Goal: Task Accomplishment & Management: Use online tool/utility

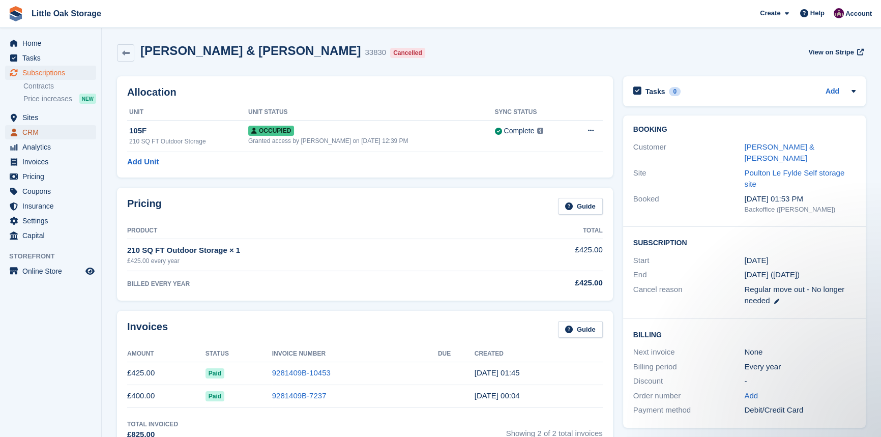
click at [41, 130] on span "CRM" at bounding box center [52, 132] width 61 height 14
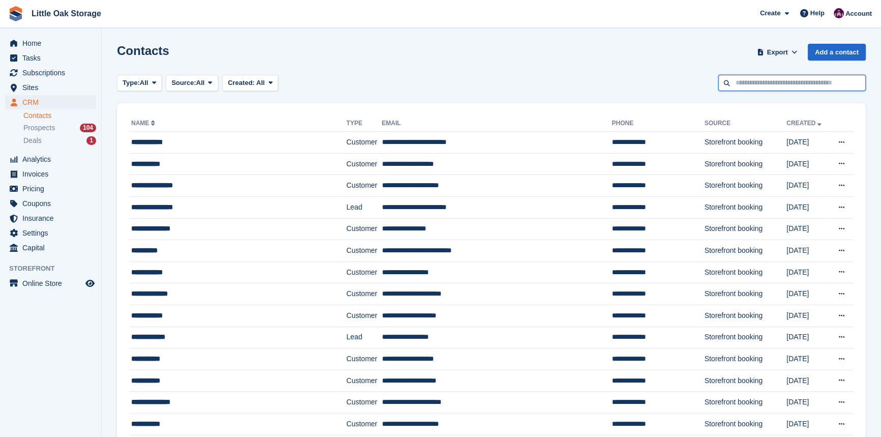
drag, startPoint x: 804, startPoint y: 75, endPoint x: 799, endPoint y: 76, distance: 5.1
click at [804, 76] on input "text" at bounding box center [792, 83] width 148 height 17
type input "*****"
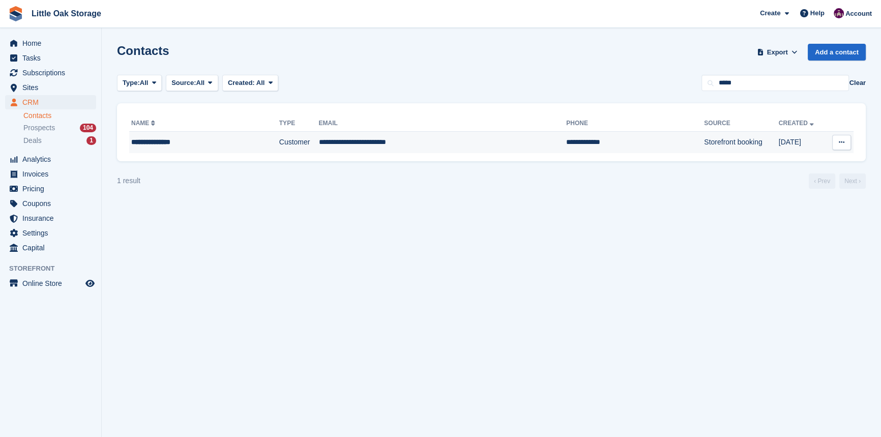
drag, startPoint x: 361, startPoint y: 142, endPoint x: 360, endPoint y: 147, distance: 5.3
click at [361, 142] on td "**********" at bounding box center [442, 142] width 248 height 21
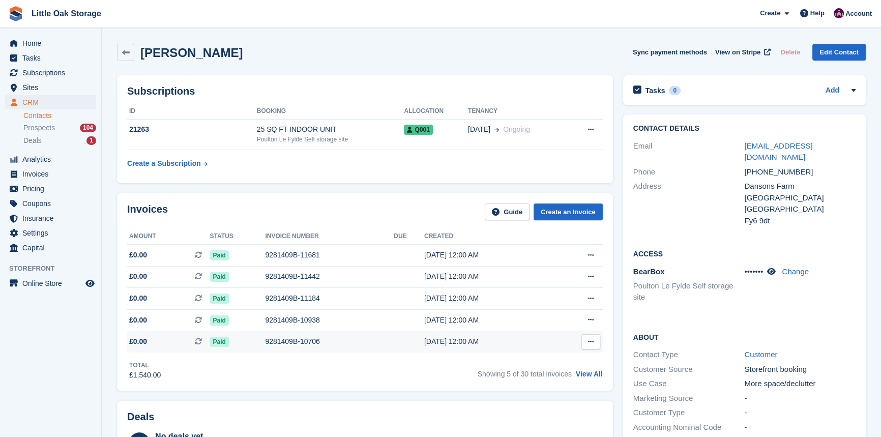
drag, startPoint x: 600, startPoint y: 375, endPoint x: 490, endPoint y: 349, distance: 112.8
click at [599, 375] on link "View All" at bounding box center [589, 374] width 27 height 8
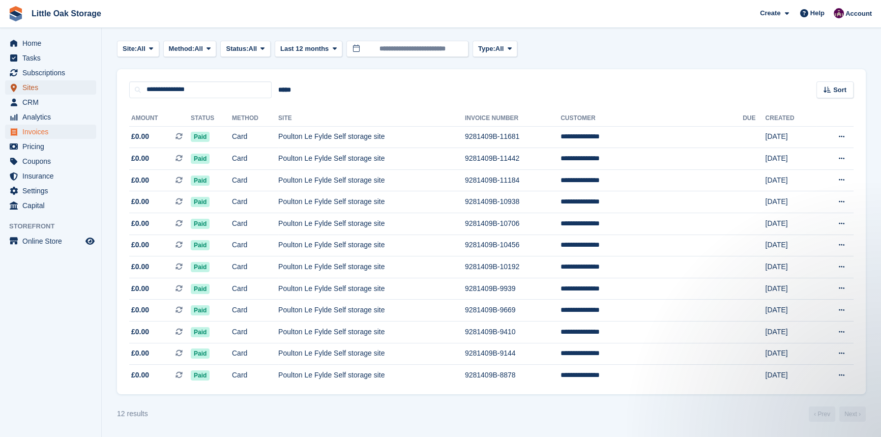
click at [42, 89] on span "Sites" at bounding box center [52, 87] width 61 height 14
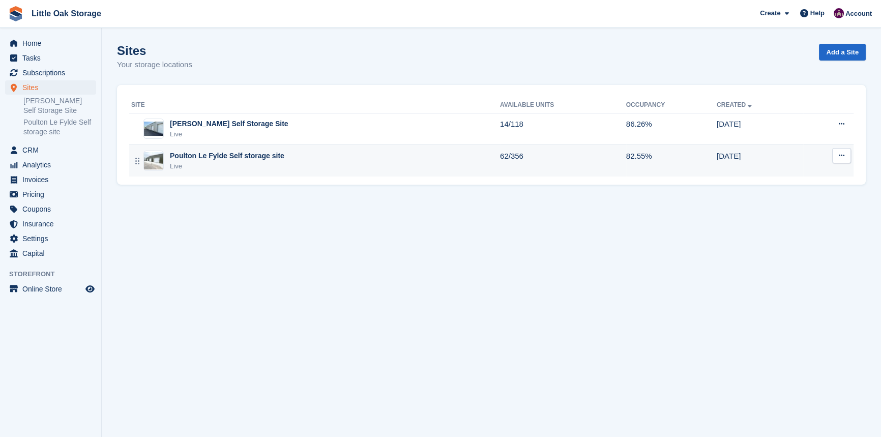
click at [209, 160] on div "Poulton Le Fylde Self storage site" at bounding box center [227, 156] width 114 height 11
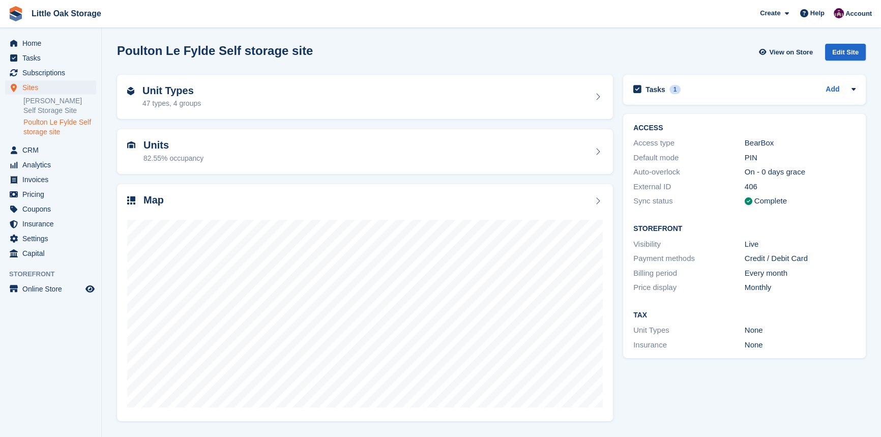
click at [242, 157] on div "Units 82.55% occupancy" at bounding box center [365, 151] width 476 height 24
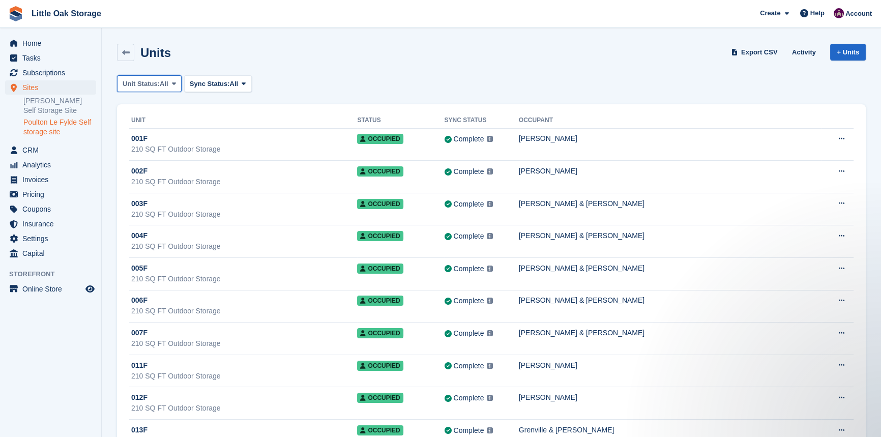
click at [148, 86] on span "Unit Status:" at bounding box center [141, 84] width 37 height 10
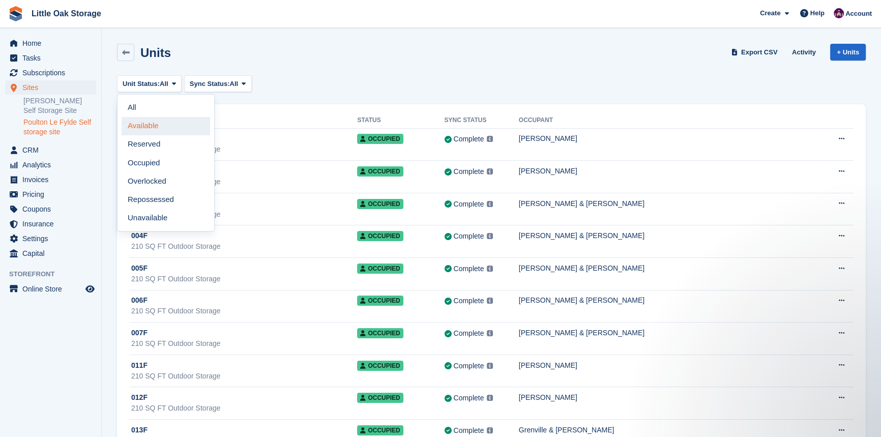
click at [163, 131] on link "Available" at bounding box center [166, 126] width 89 height 18
